Goal: Transaction & Acquisition: Subscribe to service/newsletter

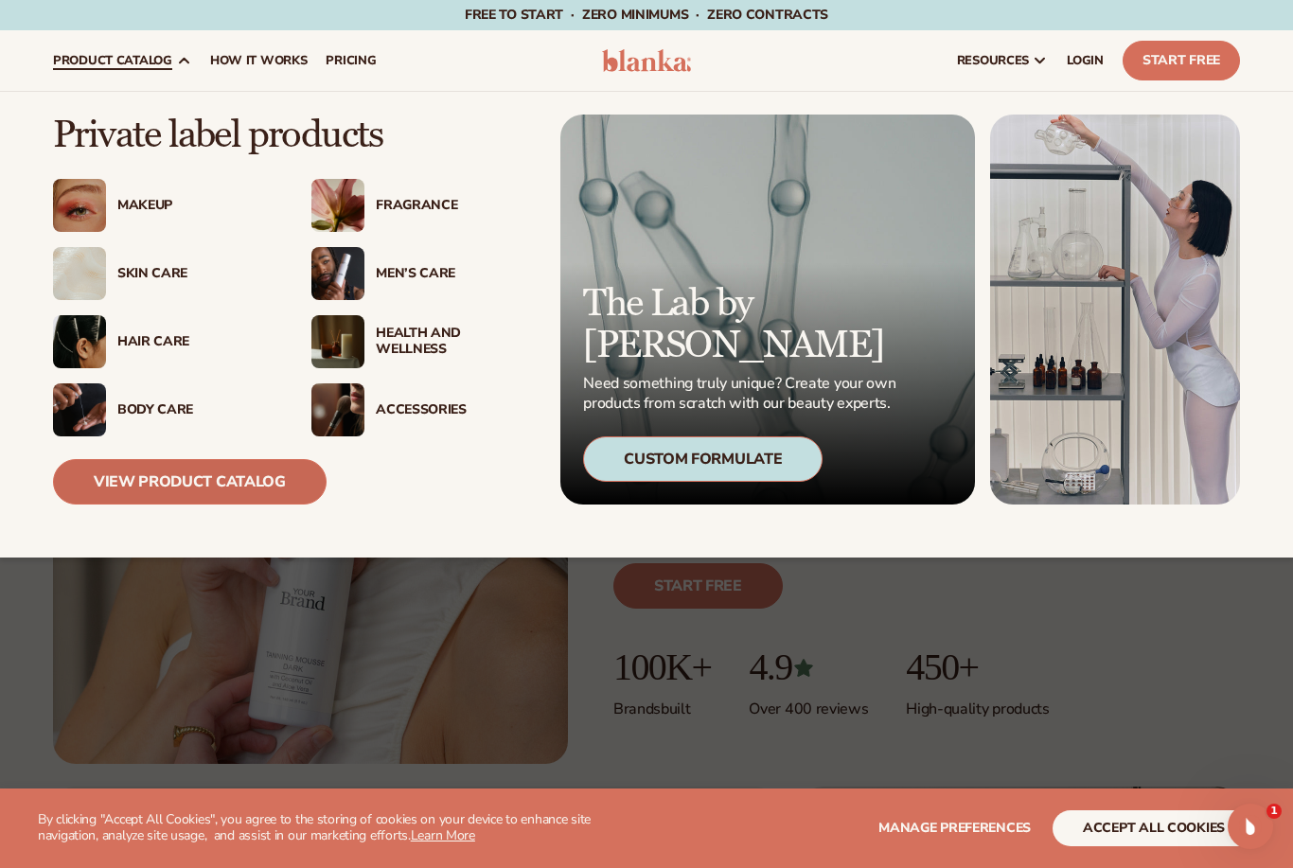
click at [287, 502] on link "View Product Catalog" at bounding box center [190, 481] width 274 height 45
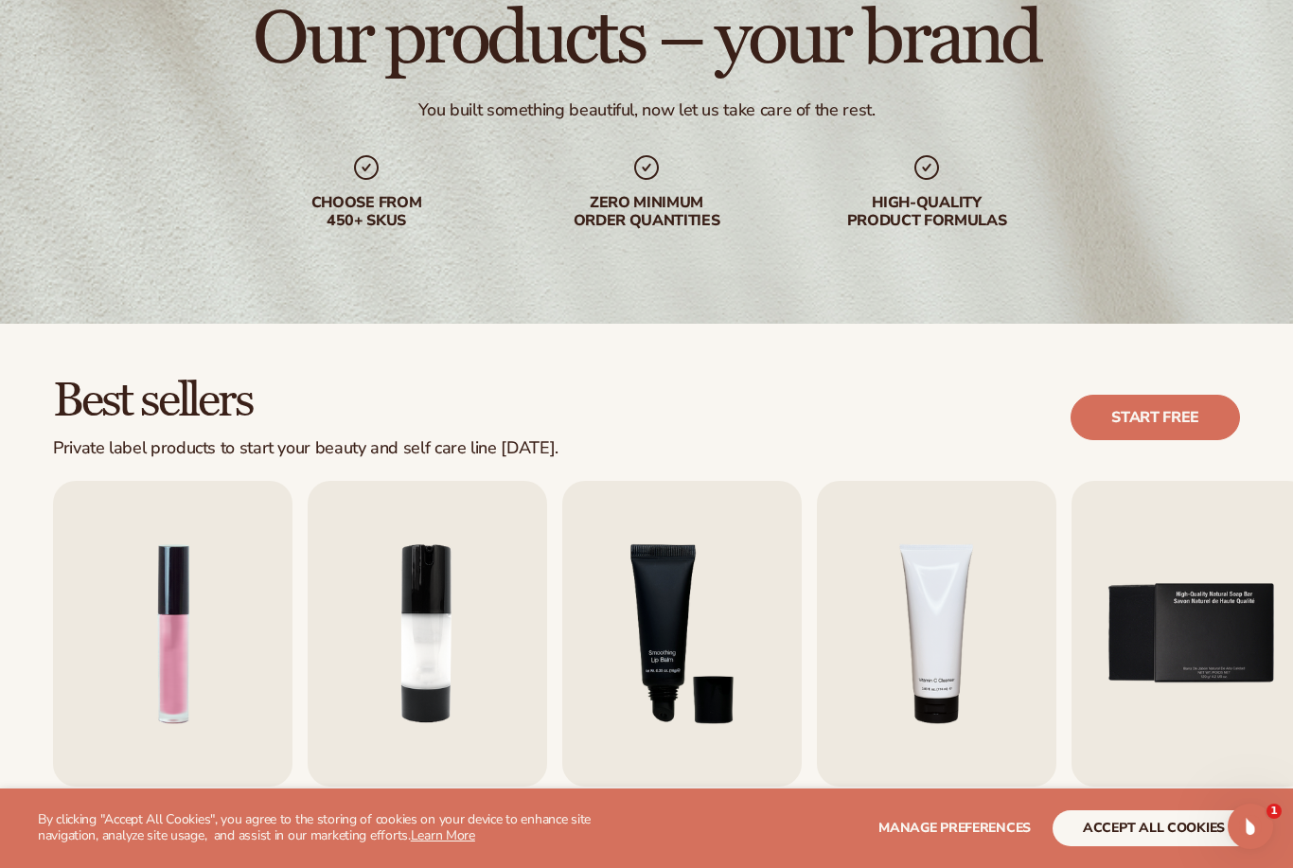
click at [399, 668] on img "2 / 9" at bounding box center [428, 634] width 240 height 306
click at [401, 668] on img "2 / 9" at bounding box center [428, 634] width 240 height 306
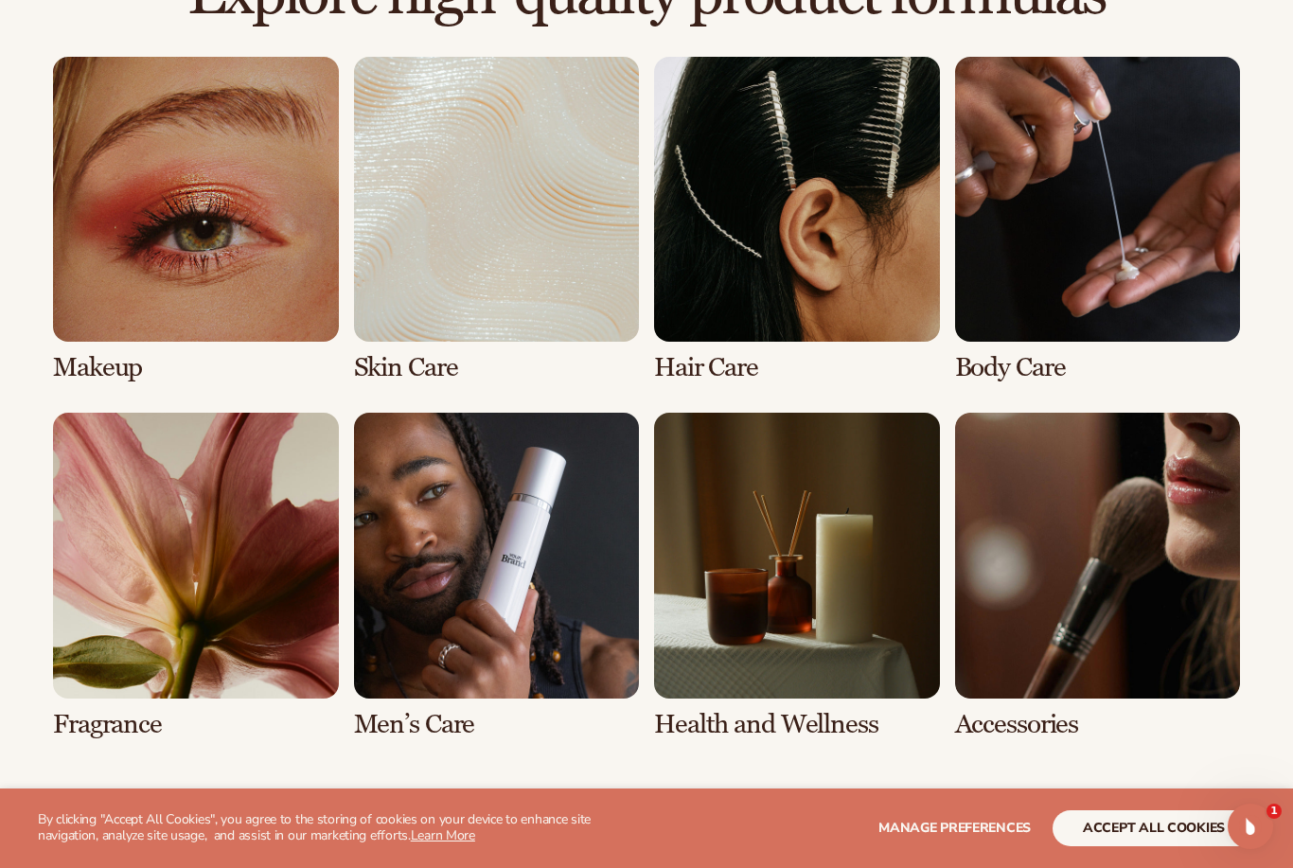
scroll to position [1370, 0]
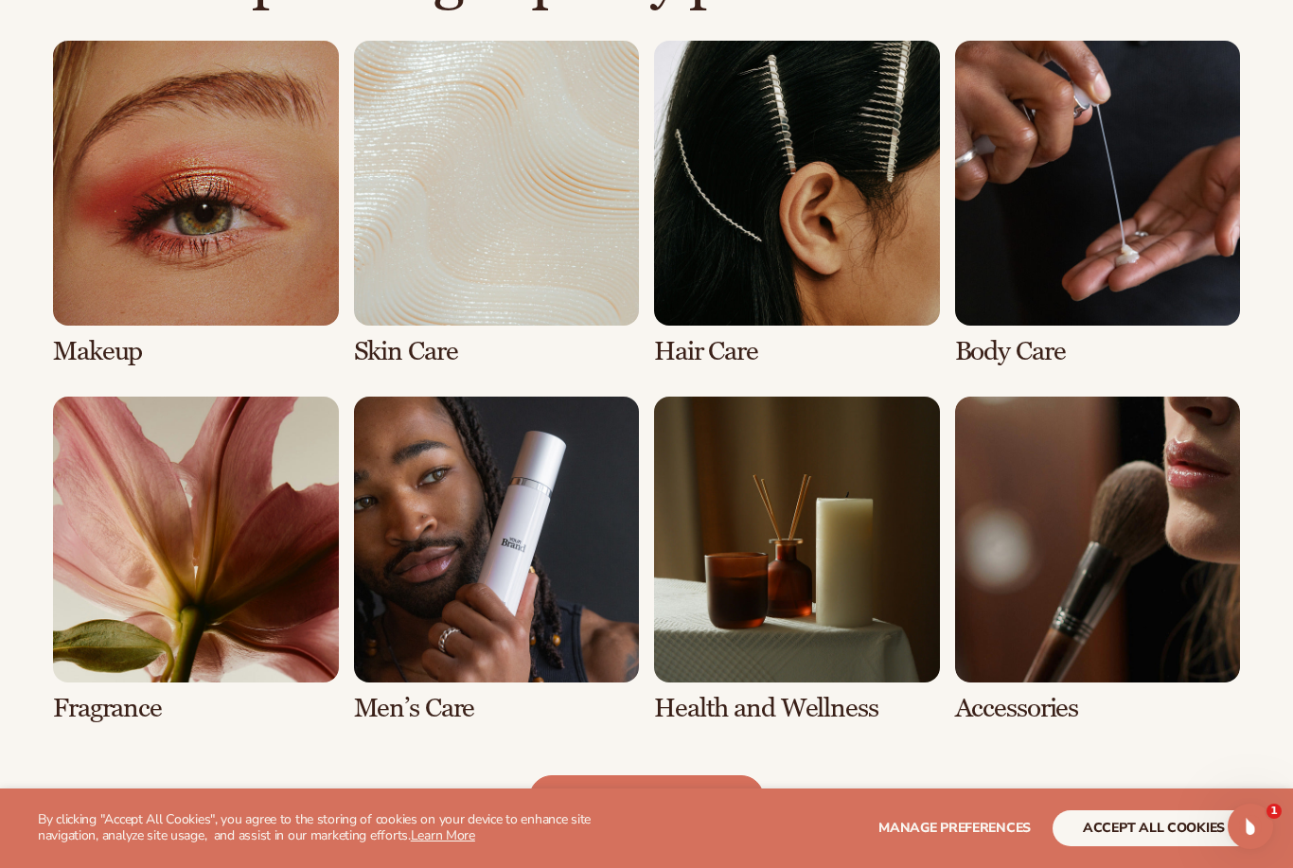
click at [747, 567] on link "7 / 8" at bounding box center [797, 560] width 286 height 326
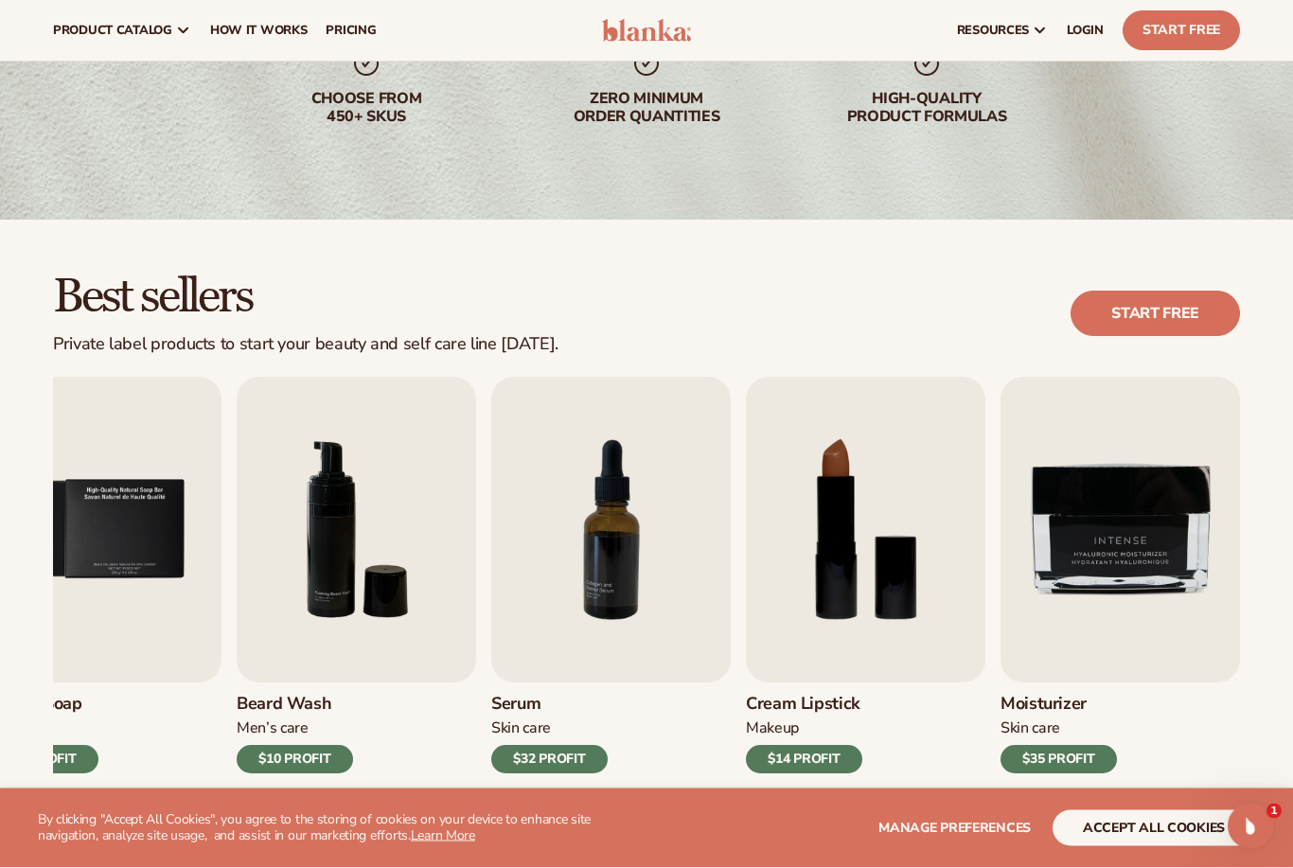
scroll to position [61, 0]
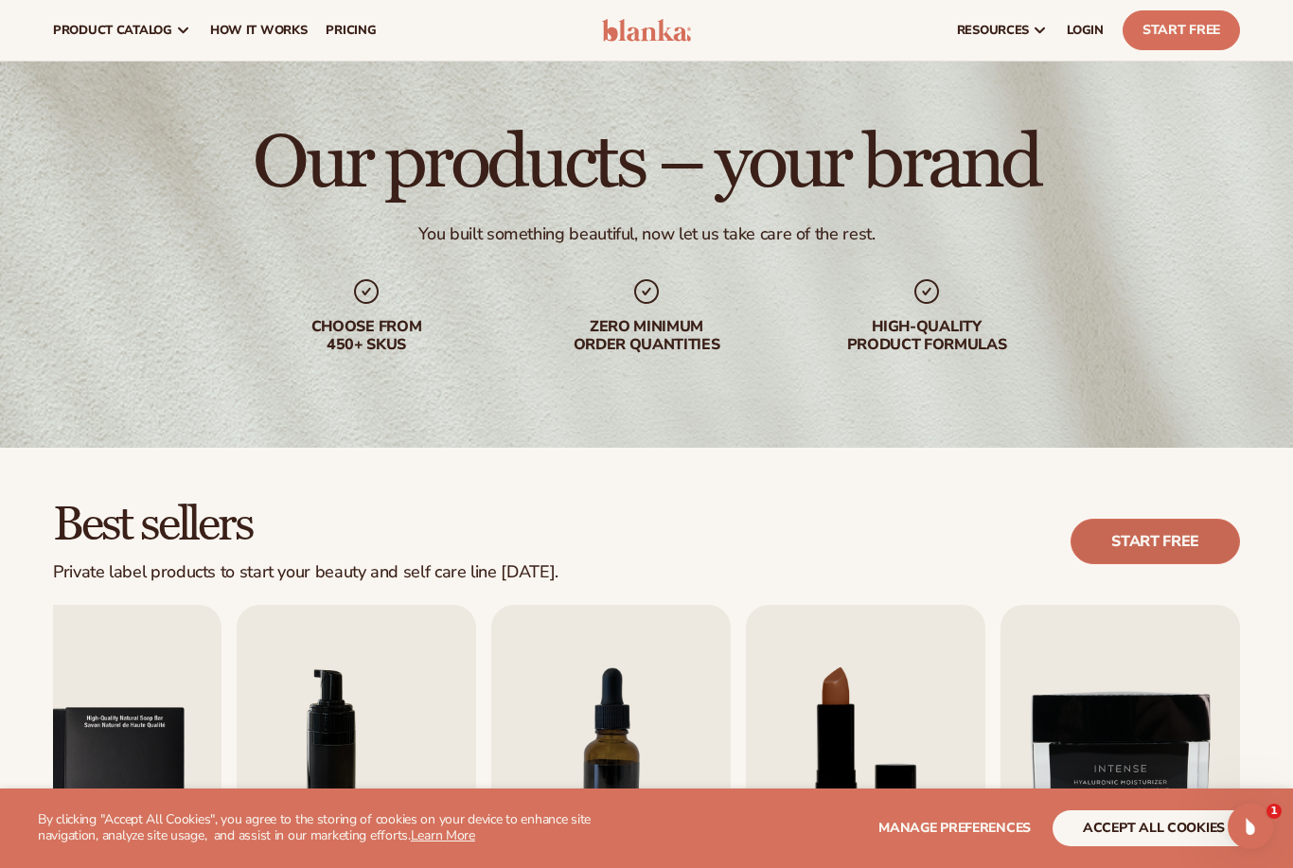
click at [1181, 548] on link "Start free" at bounding box center [1155, 541] width 169 height 45
